Goal: Transaction & Acquisition: Purchase product/service

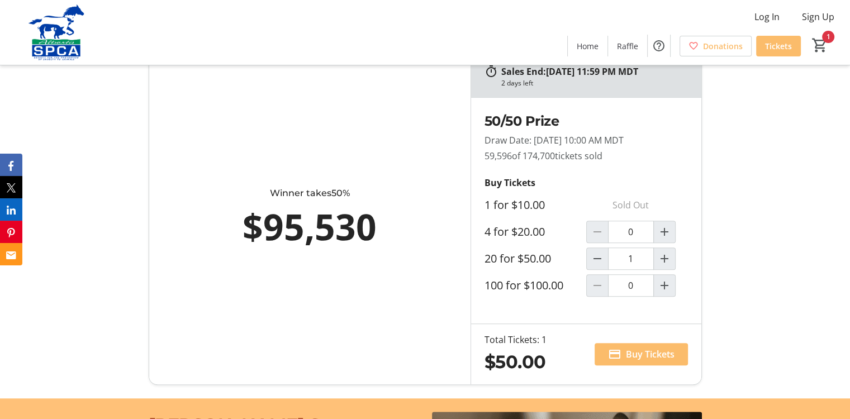
scroll to position [615, 0]
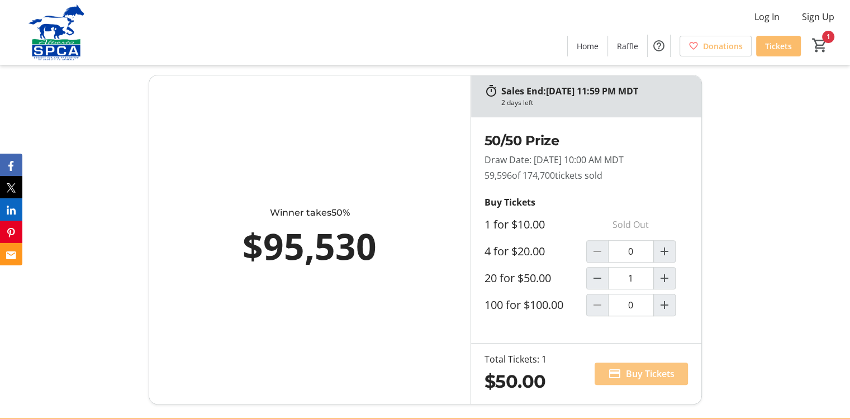
click at [648, 373] on span "Buy Tickets" at bounding box center [650, 373] width 49 height 13
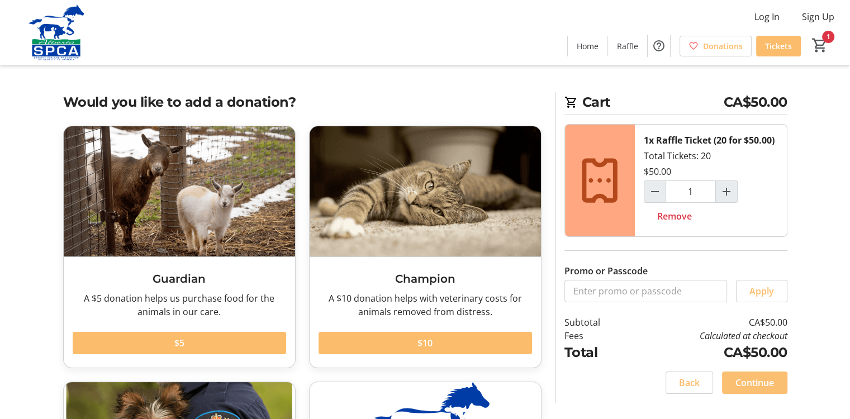
click at [746, 384] on span "Continue" at bounding box center [754, 382] width 39 height 13
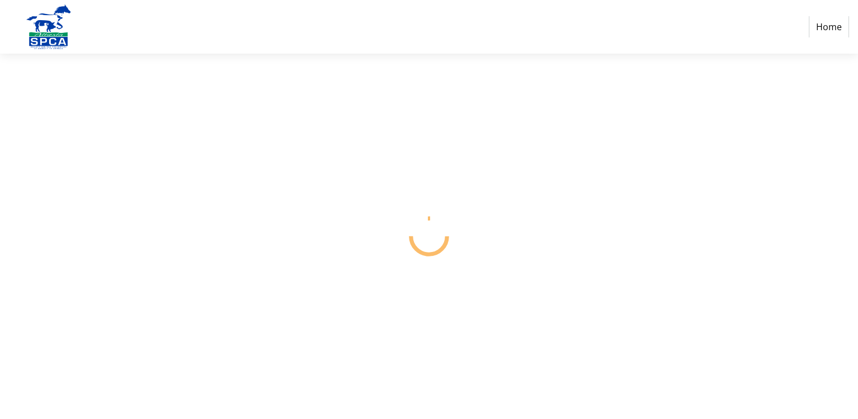
select select "CA"
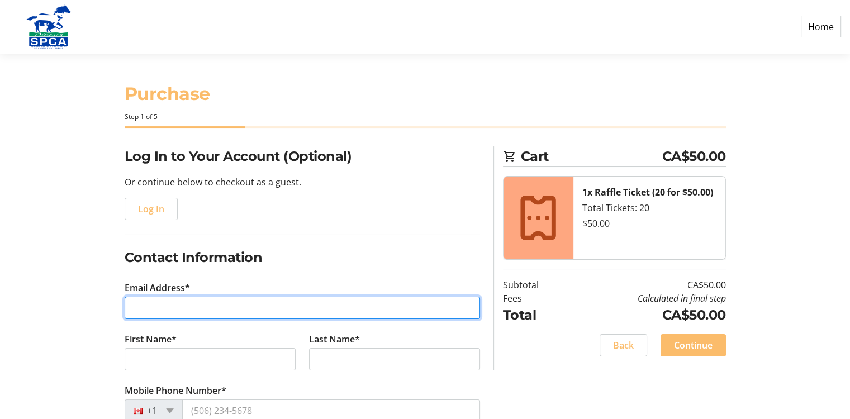
click at [208, 307] on input "Email Address*" at bounding box center [302, 308] width 355 height 22
type input "[EMAIL_ADDRESS][DOMAIN_NAME]"
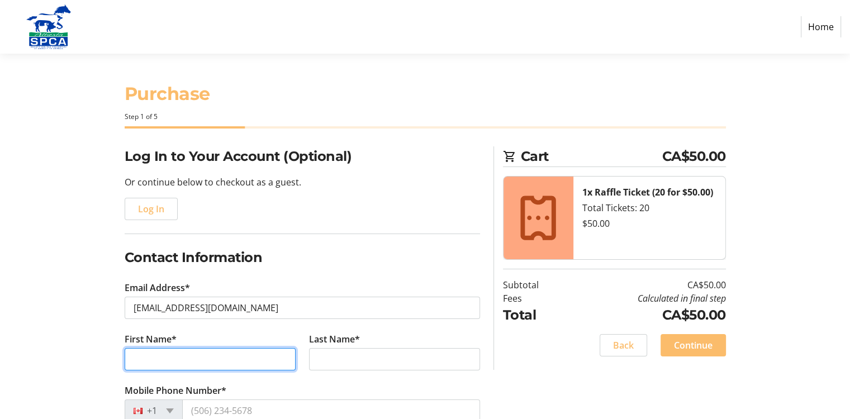
type input "Hetty"
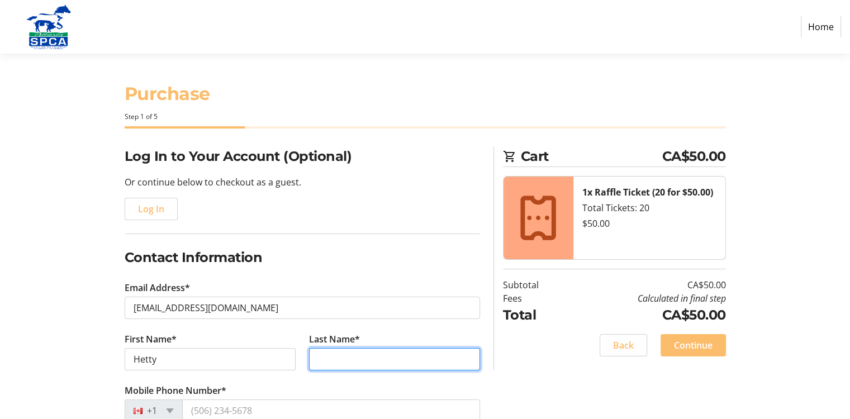
type input "[PERSON_NAME]"
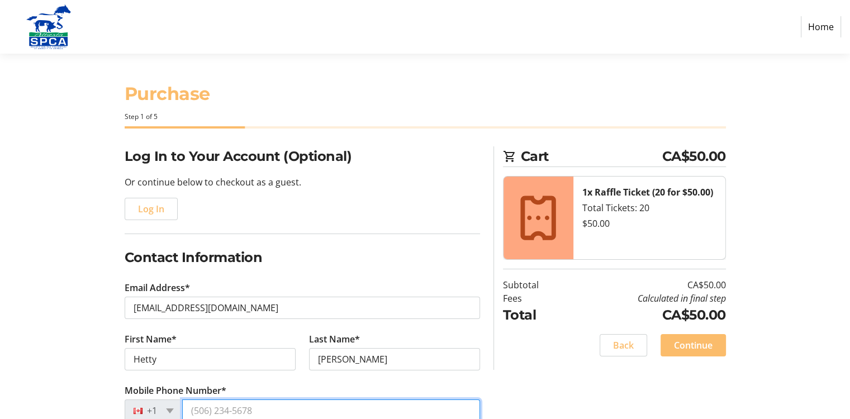
type input "[PHONE_NUMBER]"
type input "[STREET_ADDRESS]"
type input "house"
type input "Medicine Hat"
select select "AB"
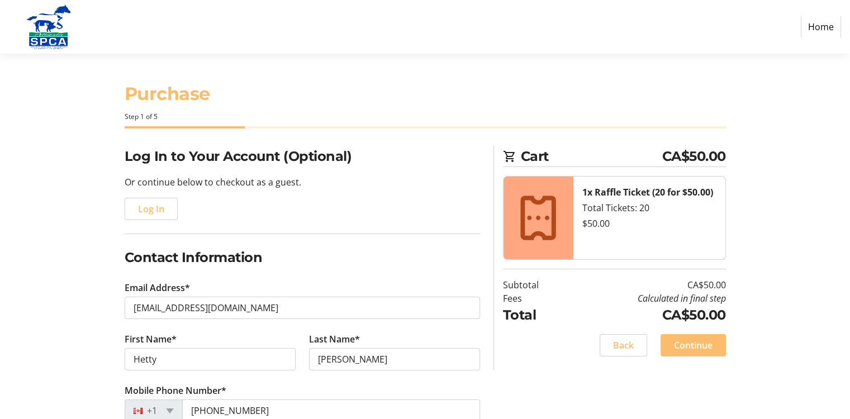
type input "T1B 4V8"
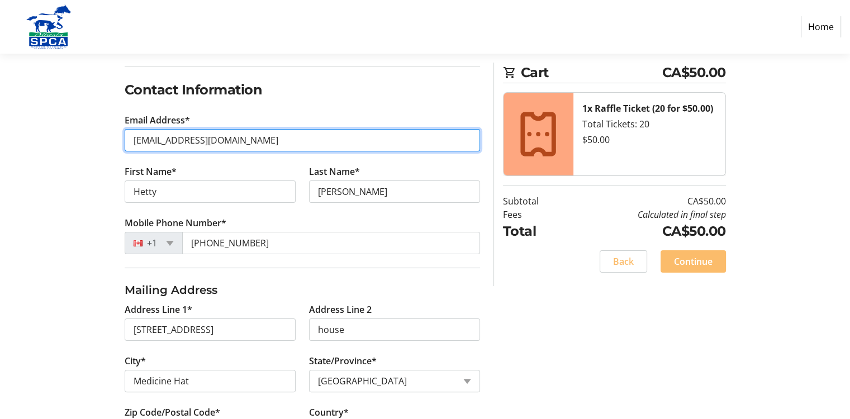
scroll to position [223, 0]
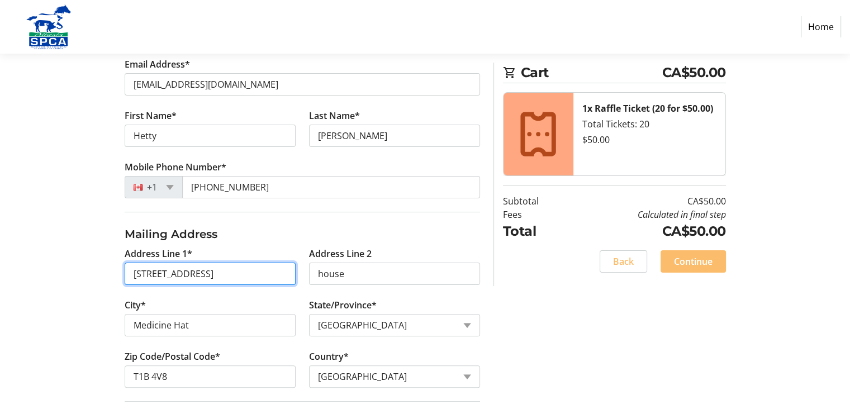
click at [272, 274] on input "[STREET_ADDRESS]" at bounding box center [210, 274] width 171 height 22
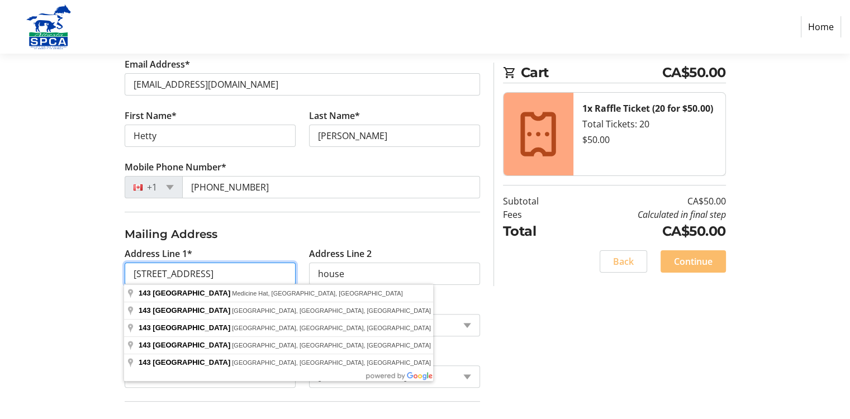
type input "[STREET_ADDRESS]"
click at [45, 284] on section "Purchase Step 1 of 5 Cart CA$50.00 1x Raffle Ticket (20 for $50.00) Total Ticke…" at bounding box center [425, 157] width 850 height 654
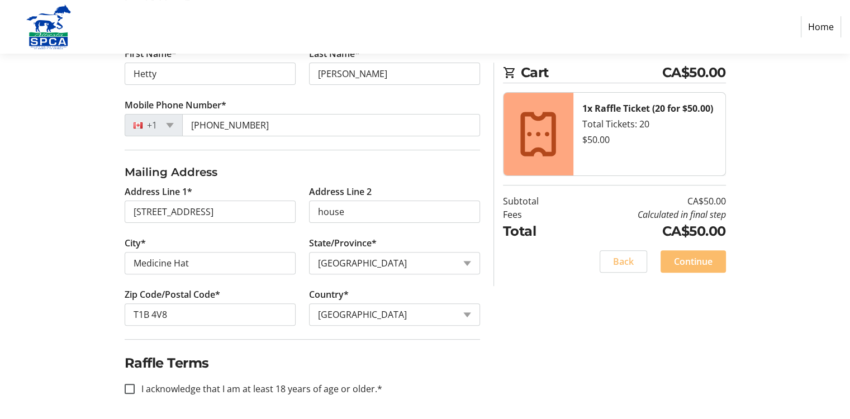
scroll to position [287, 0]
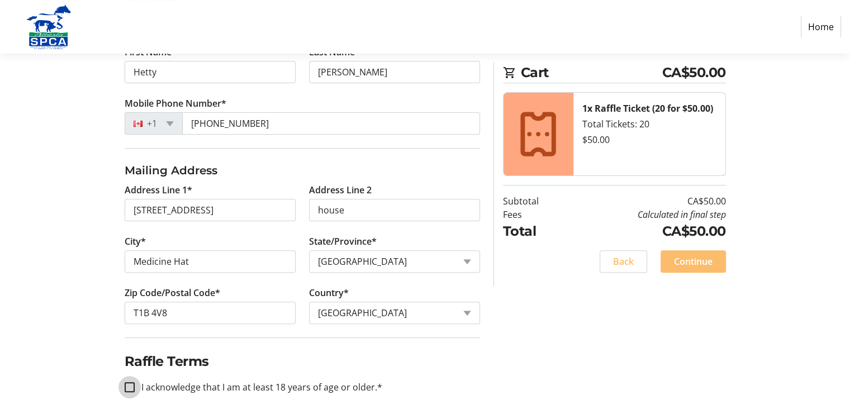
click at [129, 386] on input "I acknowledge that I am at least 18 years of age or older.*" at bounding box center [130, 387] width 10 height 10
checkbox input "true"
click at [169, 123] on span at bounding box center [170, 123] width 8 height 5
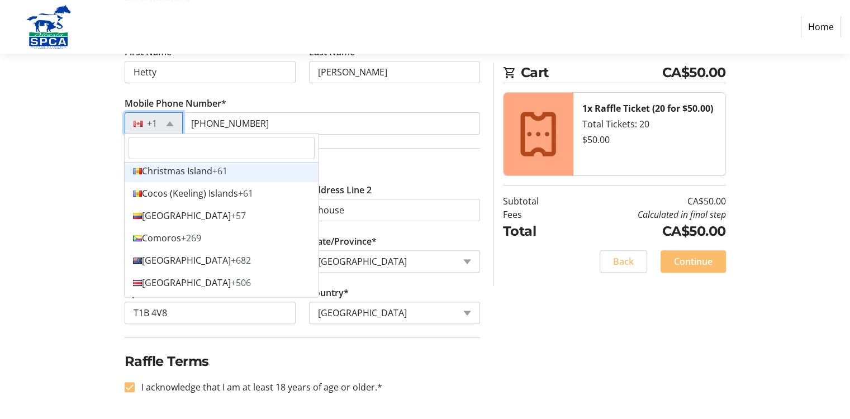
scroll to position [1006, 0]
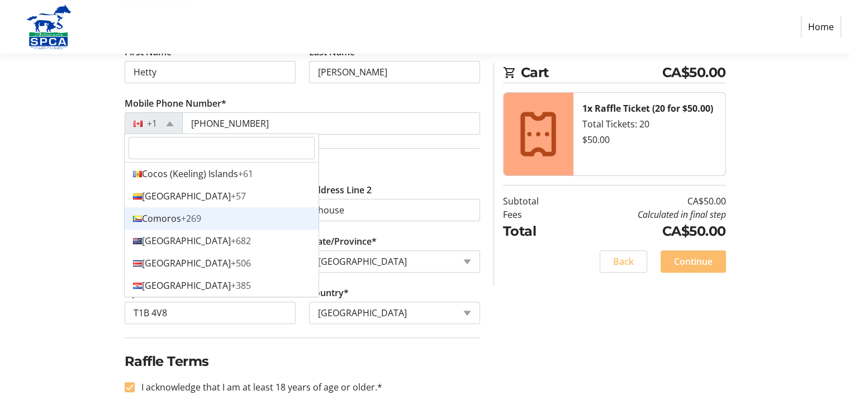
click at [51, 190] on section "Purchase Step 1 of 5 Cart CA$50.00 1x Raffle Ticket (20 for $50.00) Total Ticke…" at bounding box center [425, 93] width 850 height 654
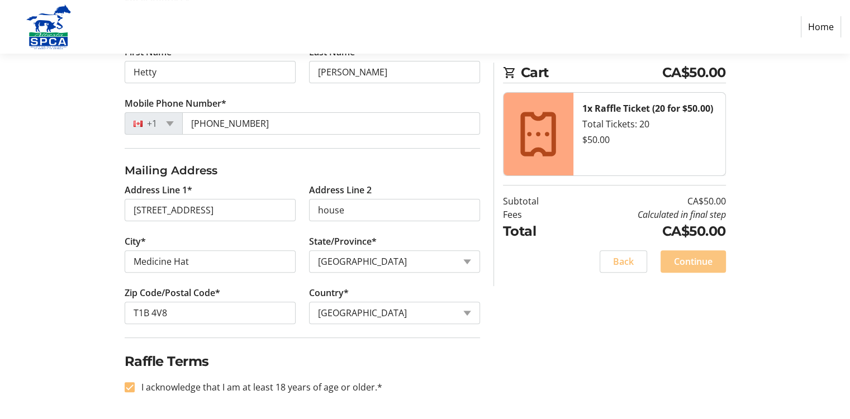
click at [686, 263] on span "Continue" at bounding box center [693, 261] width 39 height 13
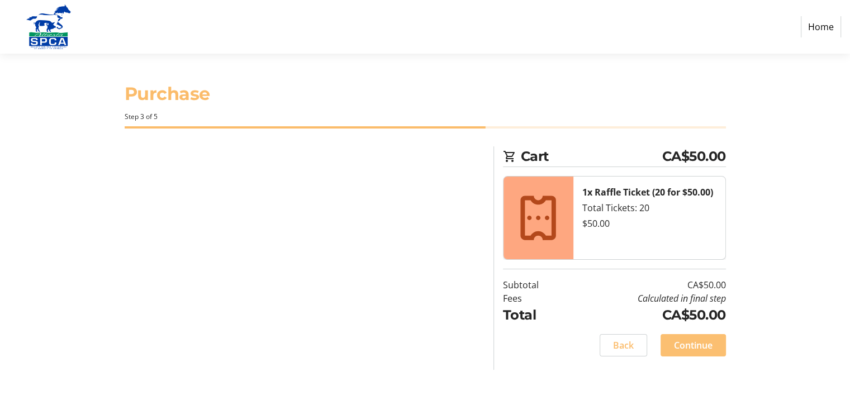
scroll to position [0, 0]
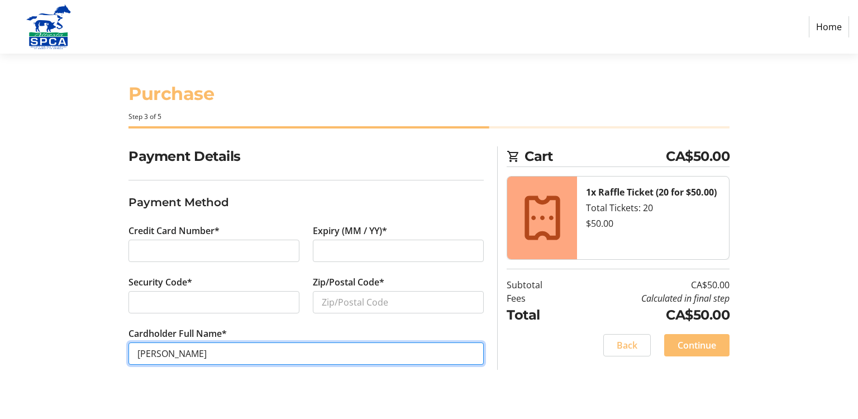
click at [139, 350] on input "[PERSON_NAME]" at bounding box center [306, 353] width 355 height 22
type input "[PERSON_NAME]"
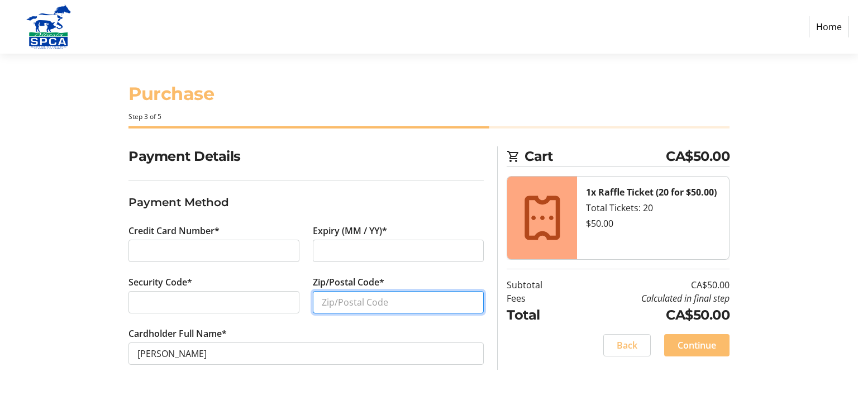
click at [342, 304] on input "Zip/Postal Code*" at bounding box center [398, 302] width 171 height 22
type input "T1B 4V8"
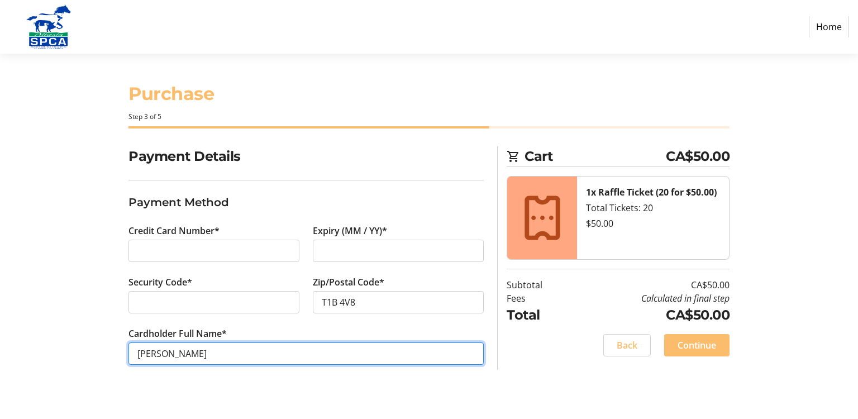
click at [168, 351] on input "[PERSON_NAME]" at bounding box center [306, 353] width 355 height 22
type input "[PERSON_NAME] [PERSON_NAME]"
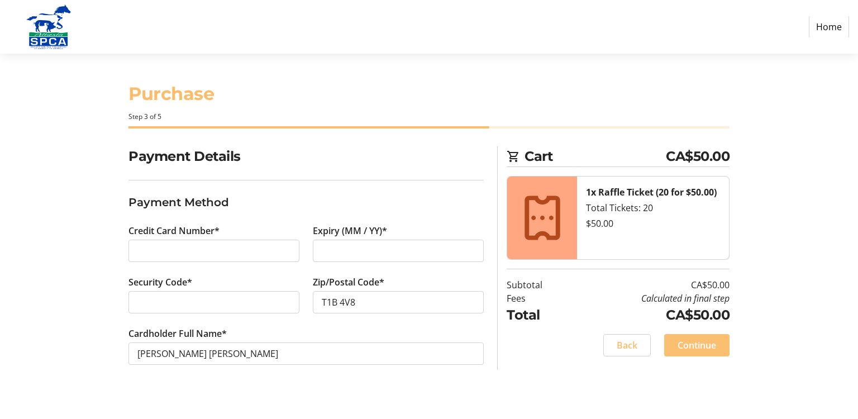
click at [699, 346] on span "Continue" at bounding box center [697, 345] width 39 height 13
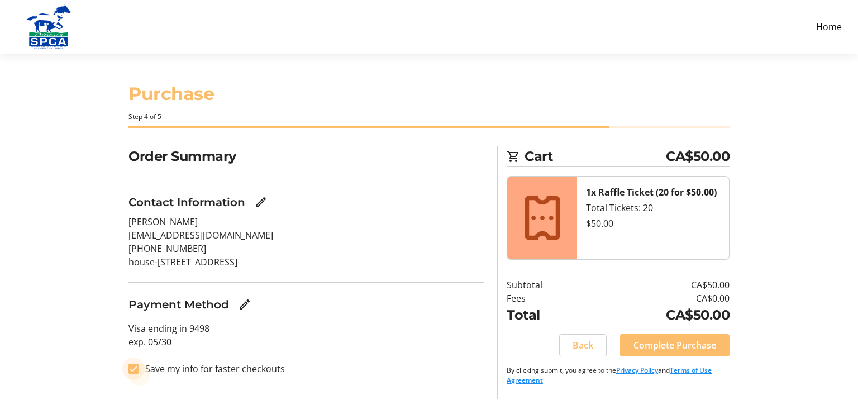
click at [132, 367] on input "Save my info for faster checkouts" at bounding box center [134, 369] width 10 height 10
checkbox input "false"
click at [686, 344] on span "Complete Purchase" at bounding box center [675, 345] width 83 height 13
